Goal: Check status

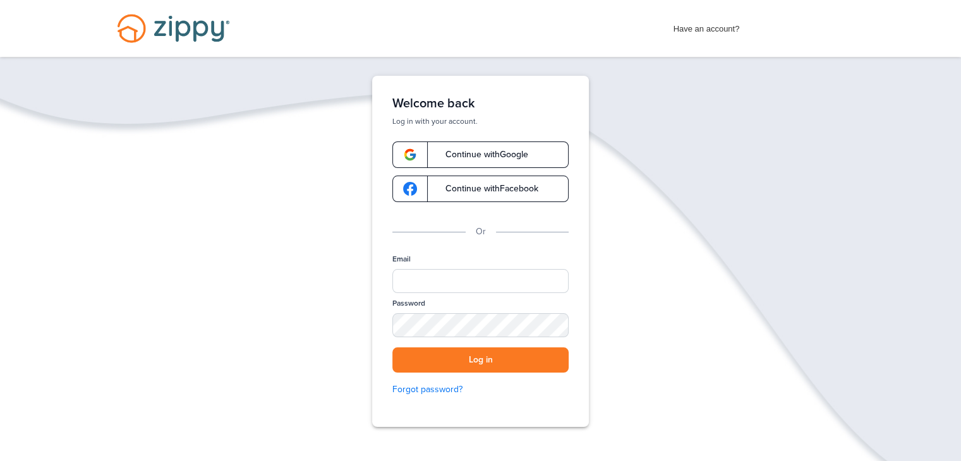
click at [533, 153] on link "Continue with Google" at bounding box center [480, 154] width 176 height 27
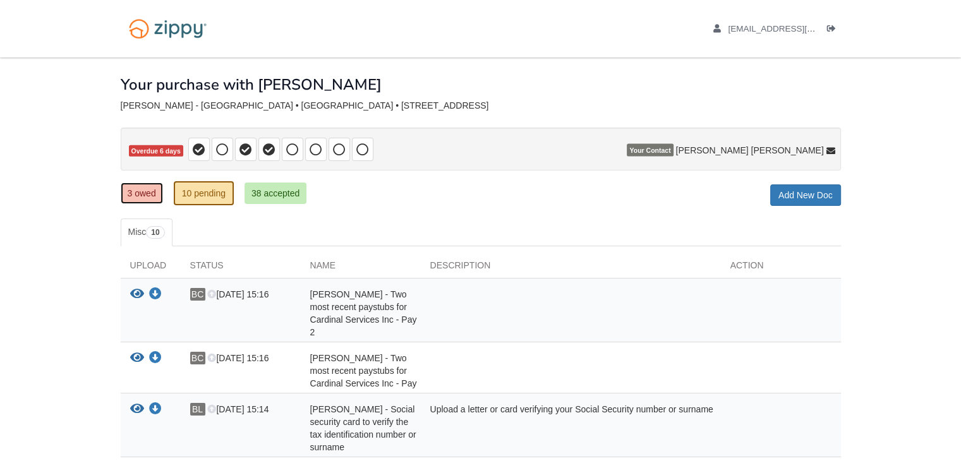
click at [134, 198] on link "3 owed" at bounding box center [142, 193] width 42 height 21
